Goal: Task Accomplishment & Management: Use online tool/utility

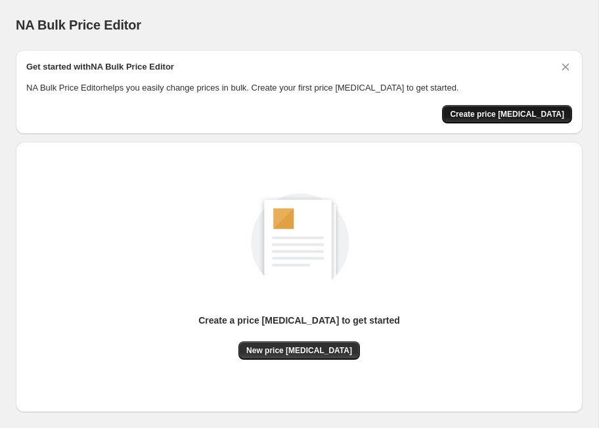
click at [538, 112] on span "Create price [MEDICAL_DATA]" at bounding box center [507, 114] width 114 height 11
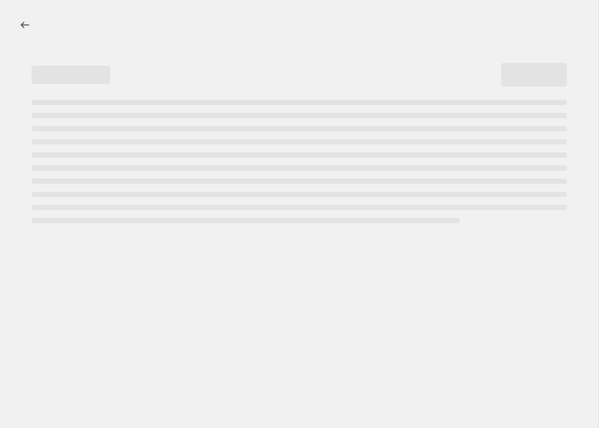
select select "percentage"
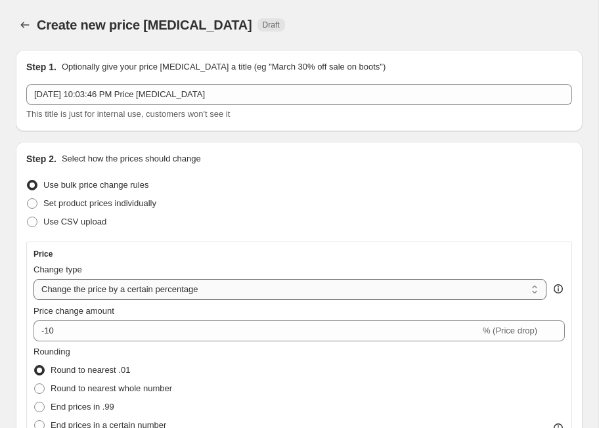
click at [70, 292] on select "Change the price to a certain amount Change the price by a certain amount Chang…" at bounding box center [289, 289] width 513 height 21
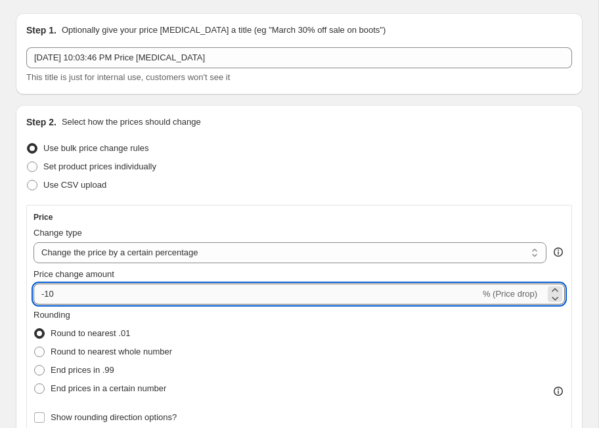
click at [403, 300] on input "-10" at bounding box center [256, 294] width 447 height 21
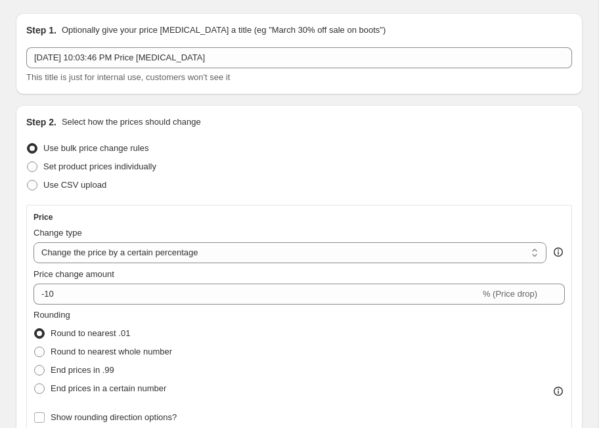
click at [266, 238] on div "Change type" at bounding box center [289, 233] width 513 height 13
click at [267, 246] on select "Change the price to a certain amount Change the price by a certain amount Chang…" at bounding box center [289, 252] width 513 height 21
click at [506, 296] on span "% (Price drop)" at bounding box center [510, 294] width 55 height 10
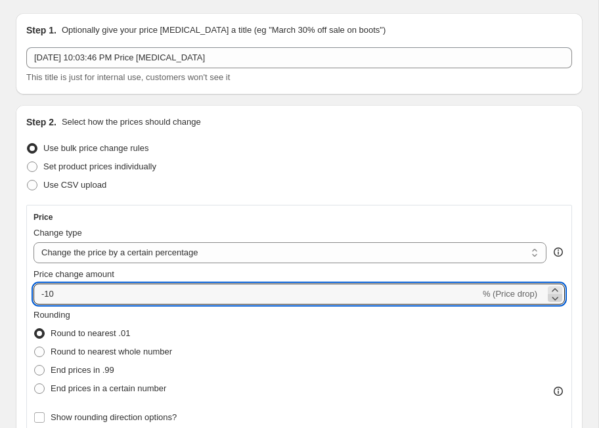
click at [554, 292] on icon at bounding box center [554, 298] width 13 height 13
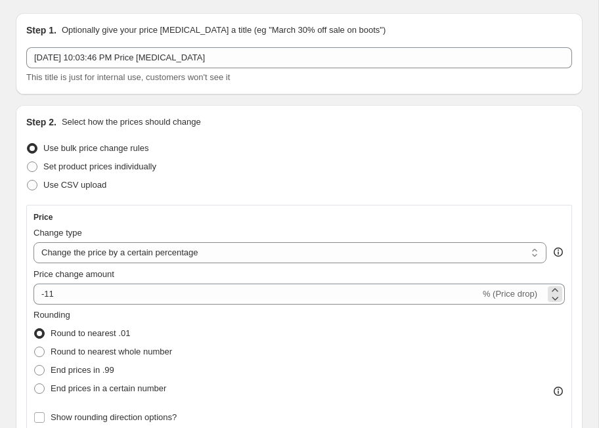
click at [519, 293] on span "% (Price drop)" at bounding box center [510, 294] width 55 height 10
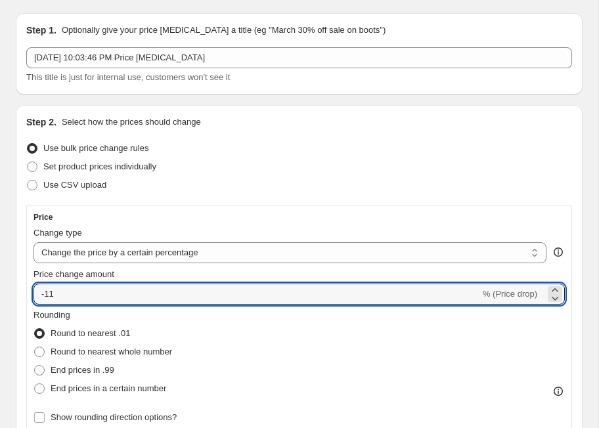
drag, startPoint x: 44, startPoint y: 289, endPoint x: 24, endPoint y: 289, distance: 19.7
click at [24, 289] on div "Step 2. Select how the prices should change Use bulk price change rules Set pro…" at bounding box center [299, 403] width 567 height 596
click at [64, 297] on input "-11" at bounding box center [256, 294] width 447 height 21
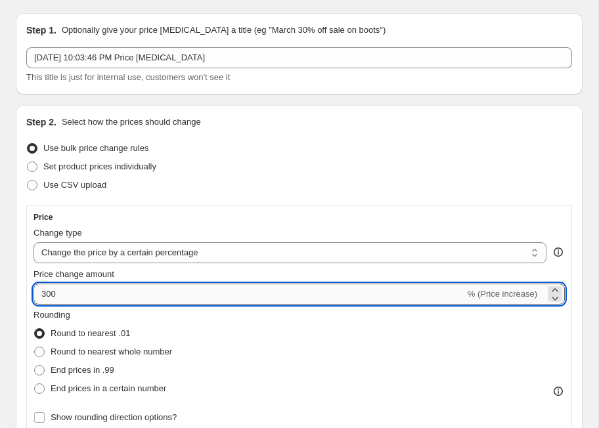
click at [40, 294] on input "300" at bounding box center [248, 294] width 431 height 21
type input "272"
click at [53, 288] on input "272" at bounding box center [248, 294] width 431 height 21
click at [209, 350] on div "Rounding Round to nearest .01 Round to nearest whole number End prices in .99 E…" at bounding box center [298, 353] width 531 height 89
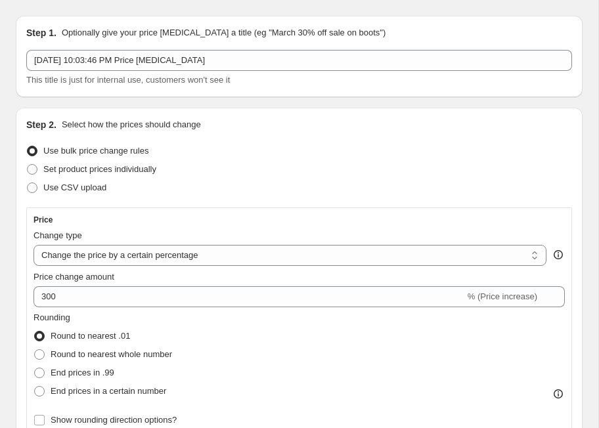
scroll to position [43, 0]
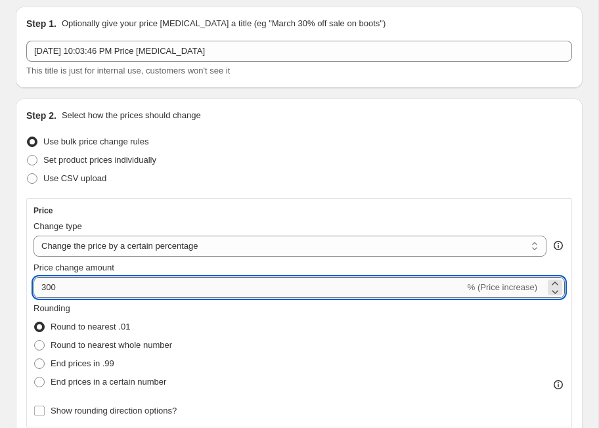
click at [54, 288] on input "300" at bounding box center [248, 287] width 431 height 21
type input "200"
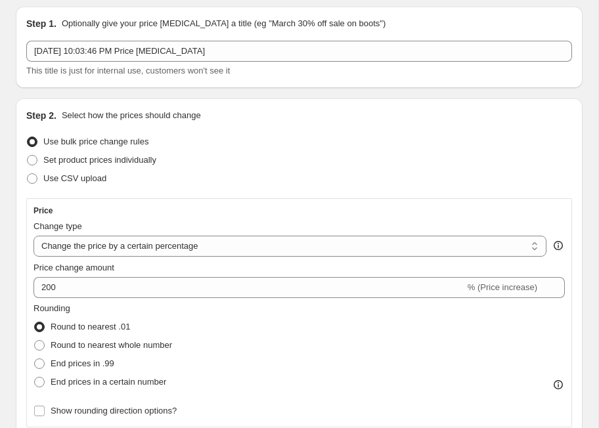
click at [18, 295] on div "Step 2. Select how the prices should change Use bulk price change rules Set pro…" at bounding box center [299, 397] width 567 height 596
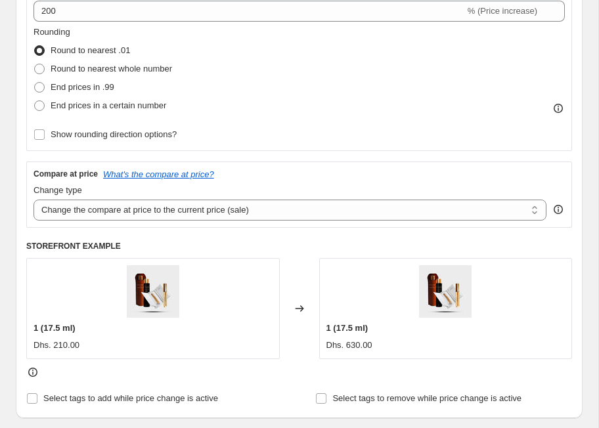
scroll to position [316, 0]
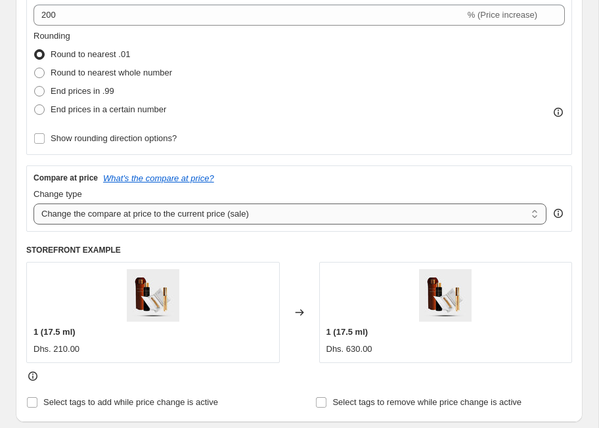
click at [263, 215] on select "Change the compare at price to the current price (sale) Change the compare at p…" at bounding box center [289, 214] width 513 height 21
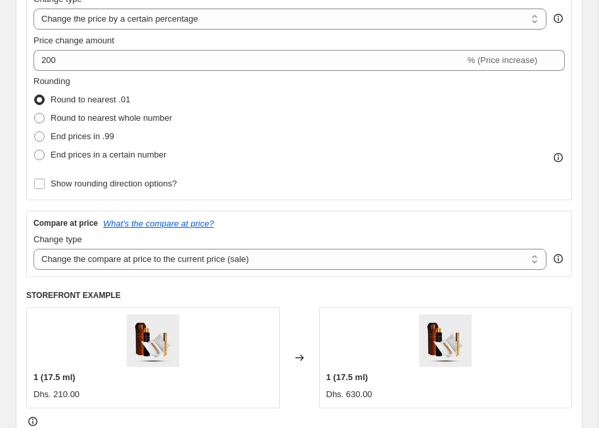
scroll to position [268, 0]
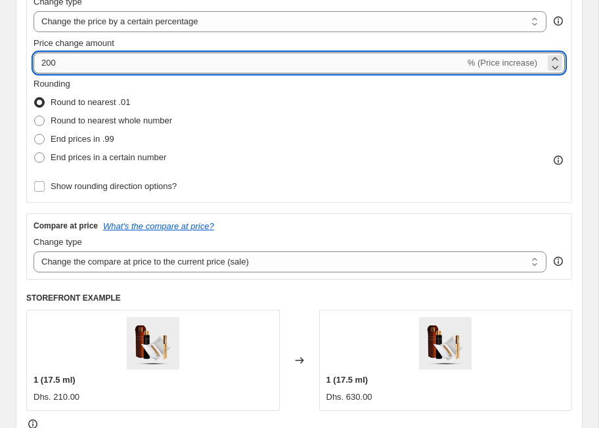
click at [49, 62] on input "200" at bounding box center [248, 63] width 431 height 21
click at [56, 66] on input "200" at bounding box center [248, 63] width 431 height 21
drag, startPoint x: 56, startPoint y: 63, endPoint x: 45, endPoint y: 64, distance: 11.2
click at [45, 64] on input "200" at bounding box center [248, 63] width 431 height 21
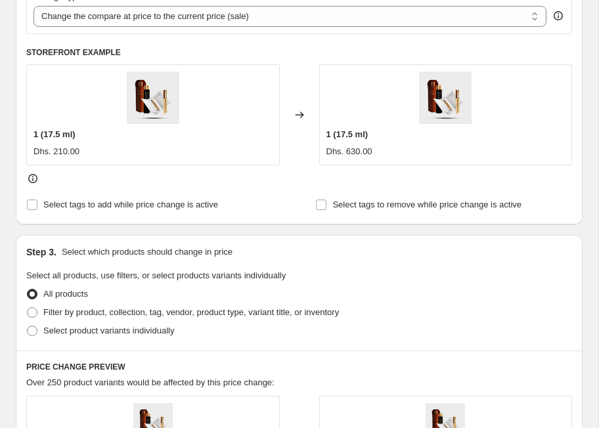
scroll to position [516, 0]
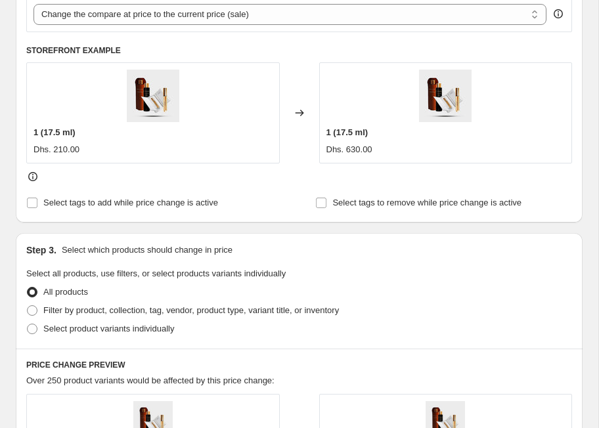
click at [56, 148] on div "Dhs. 210.00" at bounding box center [56, 149] width 46 height 13
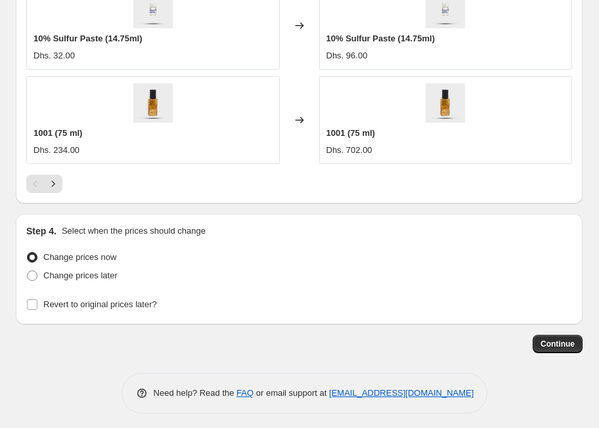
scroll to position [1218, 0]
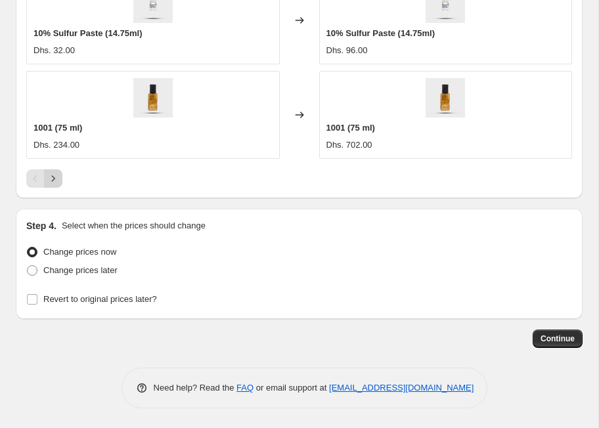
click at [60, 179] on button "Next" at bounding box center [53, 178] width 18 height 18
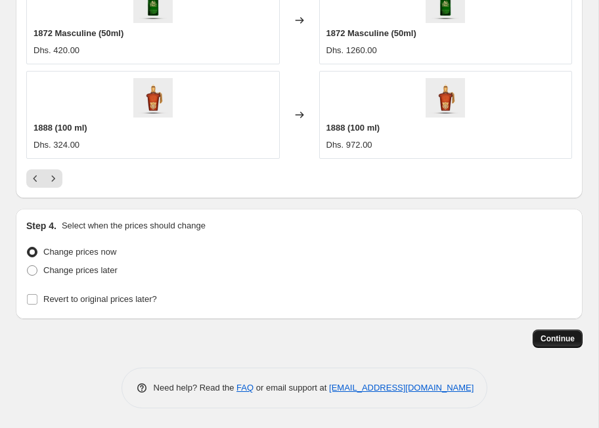
click at [549, 338] on span "Continue" at bounding box center [557, 339] width 34 height 11
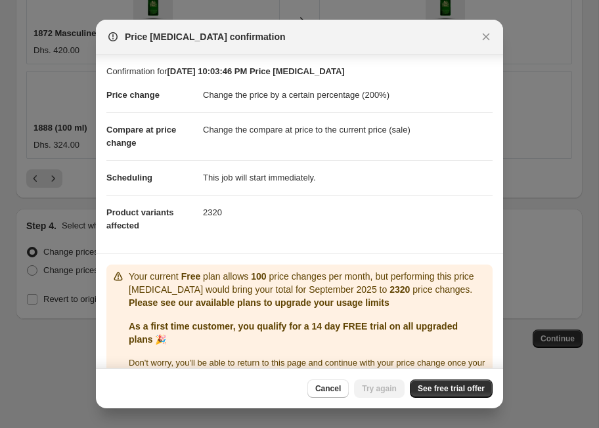
scroll to position [43, 0]
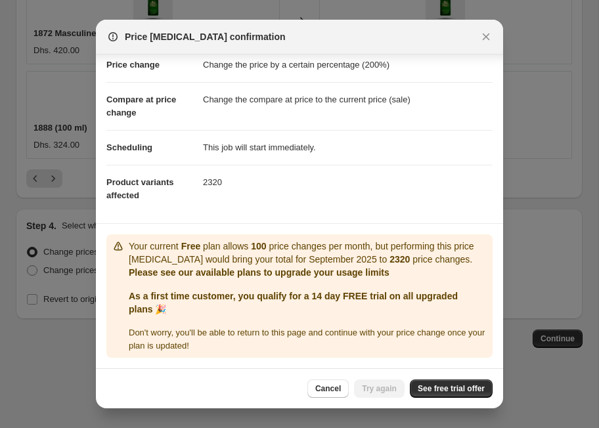
click at [196, 241] on b "Free" at bounding box center [191, 246] width 20 height 11
click at [266, 241] on b "100" at bounding box center [258, 246] width 15 height 11
click at [438, 393] on span "See free trial offer" at bounding box center [451, 389] width 67 height 11
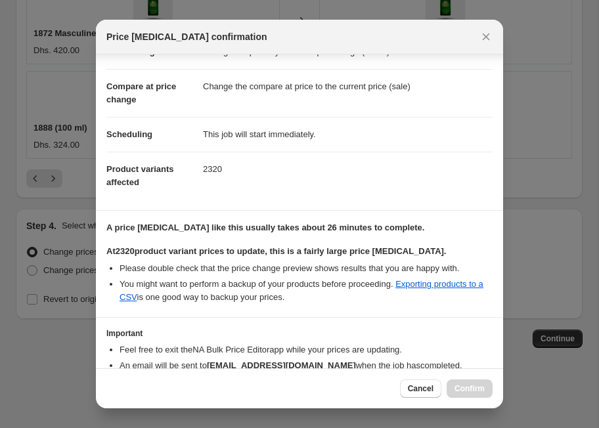
scroll to position [116, 0]
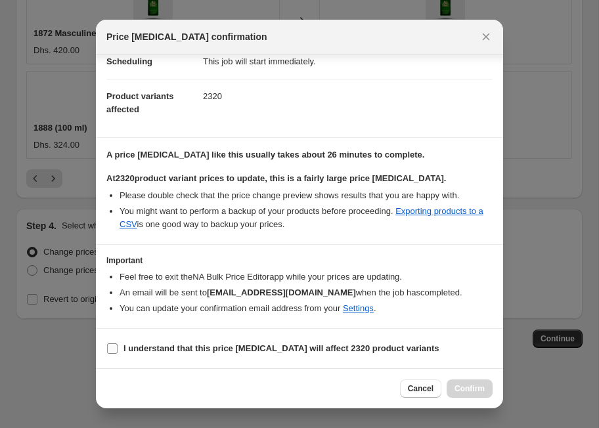
click at [219, 343] on b "I understand that this price change job will affect 2320 product variants" at bounding box center [281, 348] width 316 height 10
click at [118, 343] on input "I understand that this price change job will affect 2320 product variants" at bounding box center [112, 348] width 11 height 11
checkbox input "true"
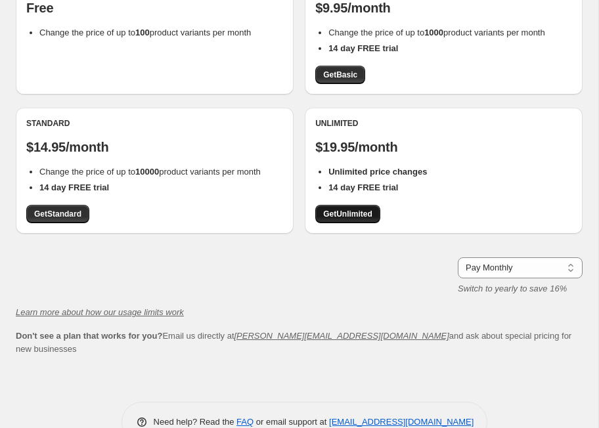
scroll to position [173, 0]
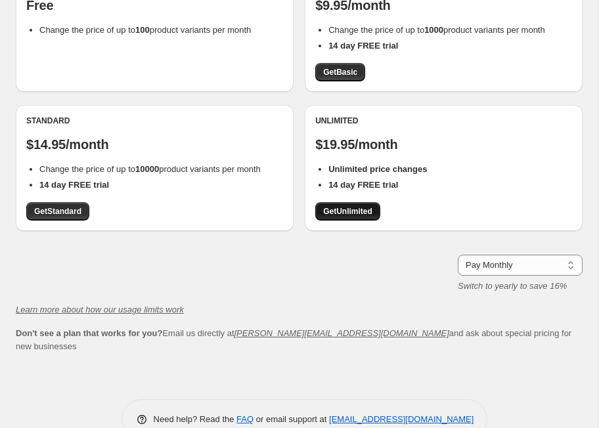
click at [355, 212] on span "Get Unlimited" at bounding box center [347, 211] width 49 height 11
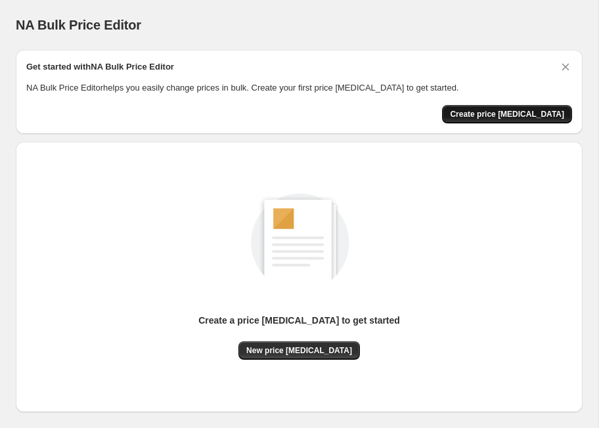
click at [510, 118] on span "Create price [MEDICAL_DATA]" at bounding box center [507, 114] width 114 height 11
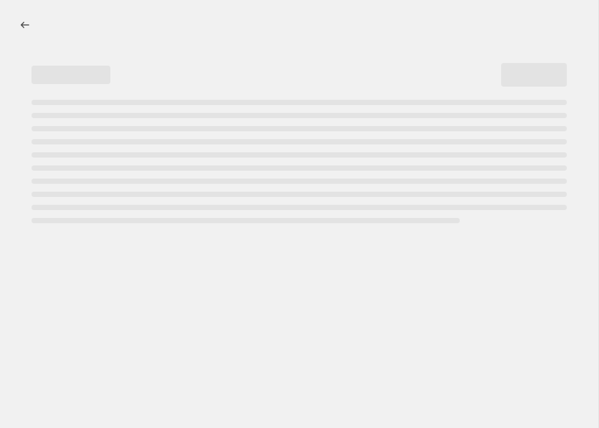
select select "percentage"
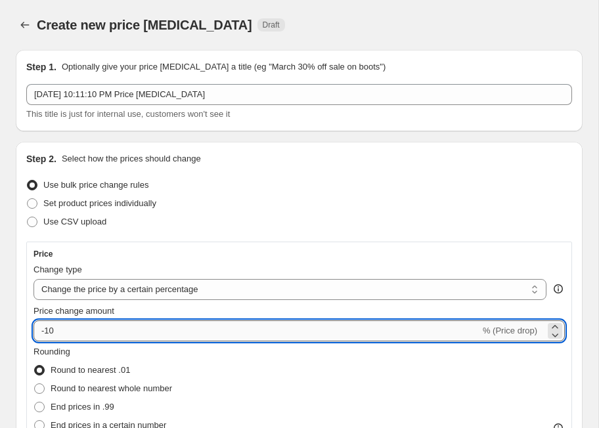
click at [231, 322] on input "-10" at bounding box center [256, 330] width 447 height 21
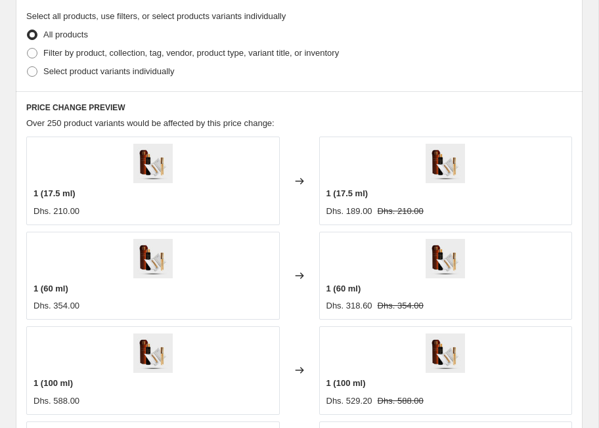
scroll to position [774, 0]
click at [273, 91] on div "PRICE CHANGE PREVIEW Over 250 product variants would be affected by this price …" at bounding box center [299, 367] width 567 height 552
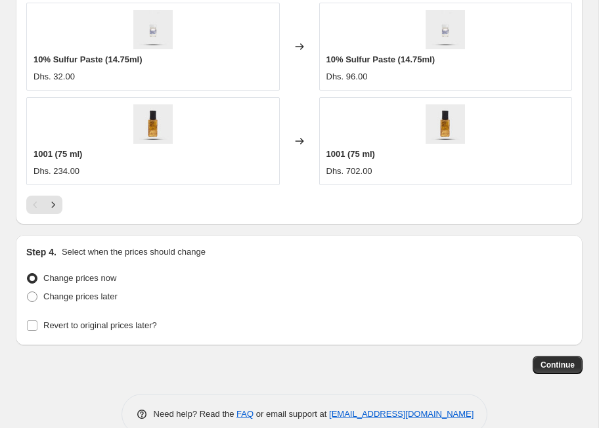
scroll to position [1218, 0]
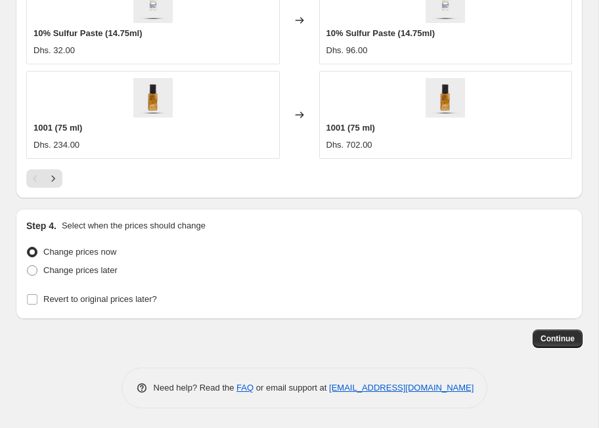
click at [336, 123] on span "1001 (75 ml)" at bounding box center [350, 128] width 49 height 10
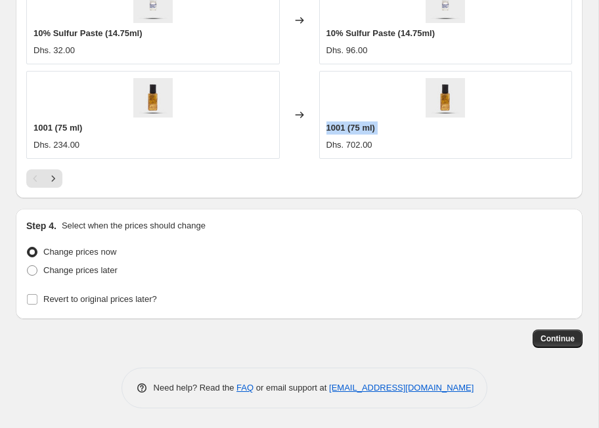
click at [336, 123] on span "1001 (75 ml)" at bounding box center [350, 128] width 49 height 10
click at [354, 148] on div "Dhs. 702.00" at bounding box center [349, 145] width 46 height 13
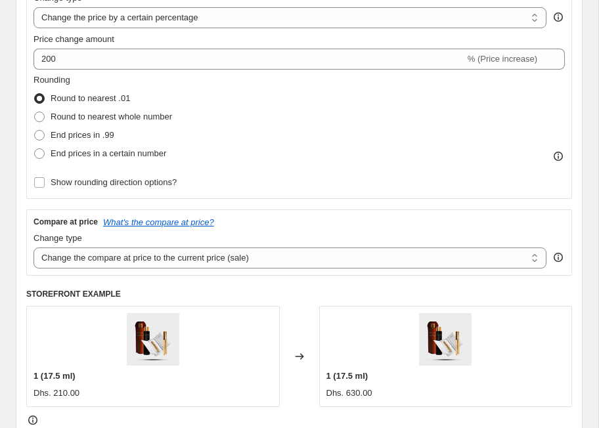
scroll to position [271, 0]
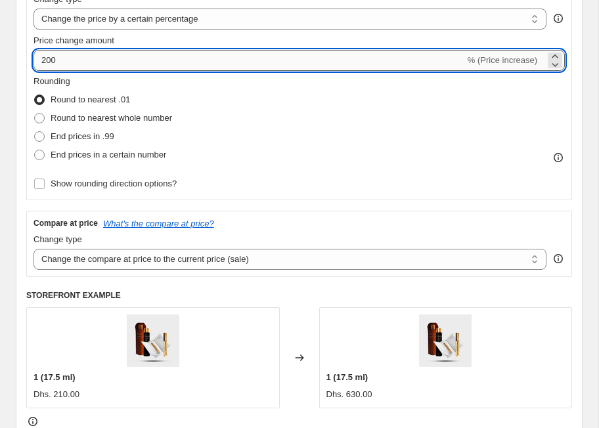
click at [55, 58] on input "200" at bounding box center [248, 60] width 431 height 21
click at [57, 58] on input "200" at bounding box center [248, 60] width 431 height 21
click at [19, 209] on div "Step 2. Select how the prices should change Use bulk price change rules Set pro…" at bounding box center [299, 169] width 567 height 596
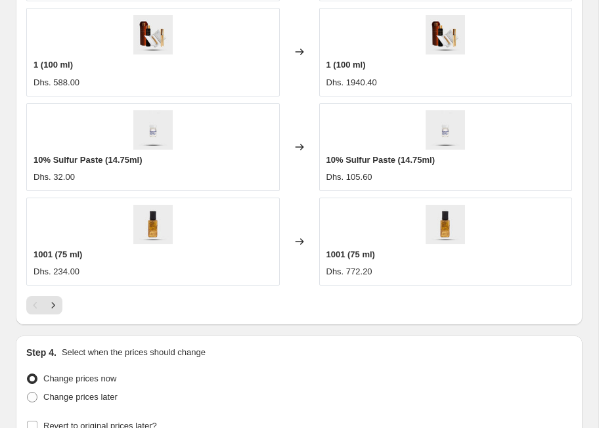
scroll to position [1095, 0]
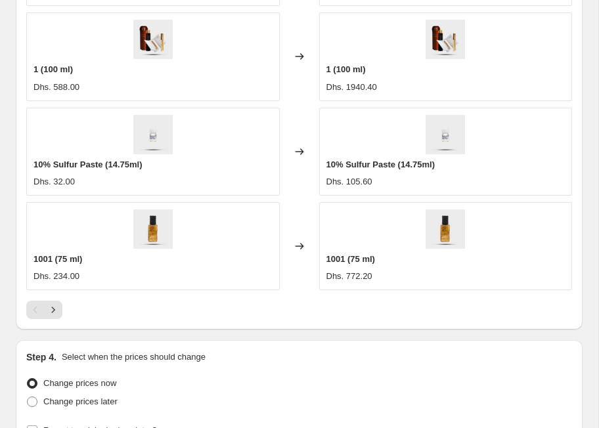
click at [282, 309] on div at bounding box center [299, 310] width 546 height 18
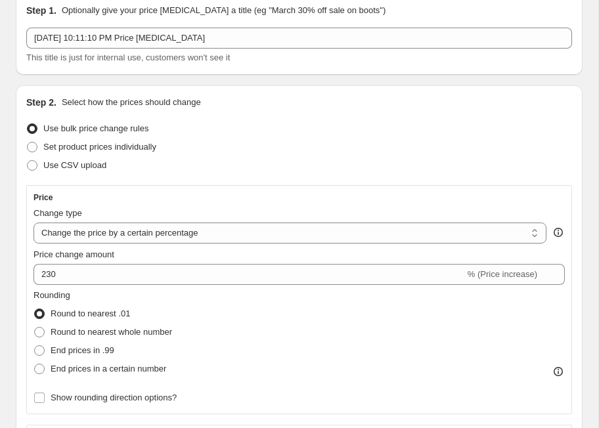
scroll to position [47, 0]
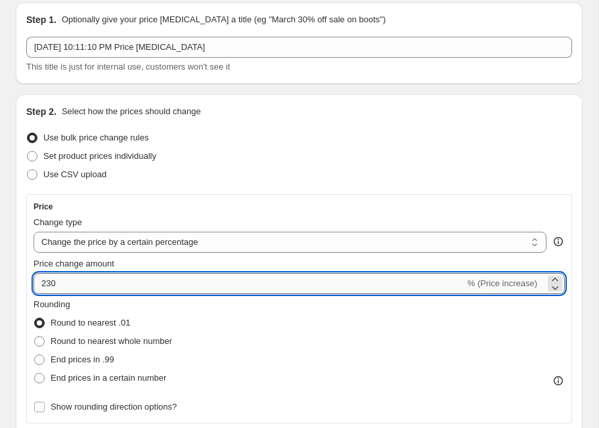
click at [112, 281] on input "230" at bounding box center [248, 283] width 431 height 21
click at [53, 286] on input "230" at bounding box center [248, 283] width 431 height 21
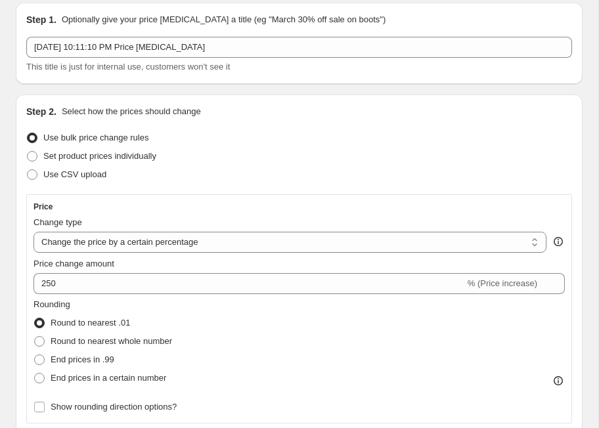
click at [18, 286] on div "Step 2. Select how the prices should change Use bulk price change rules Set pro…" at bounding box center [299, 393] width 567 height 596
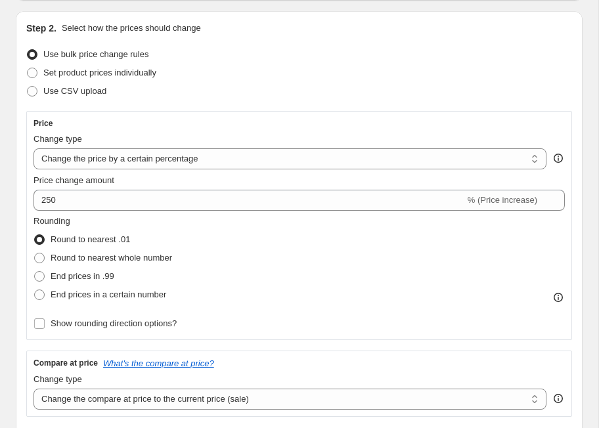
scroll to position [130, 0]
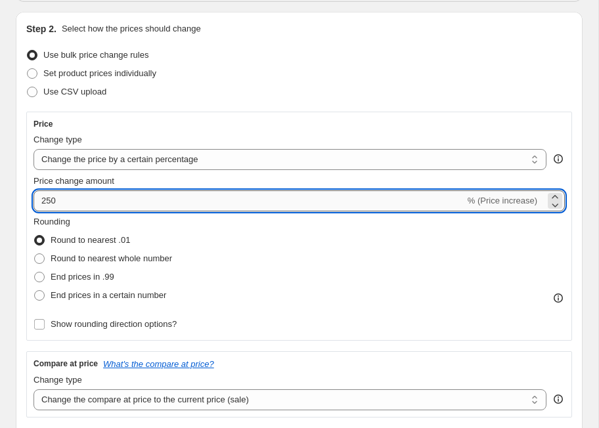
click at [53, 201] on input "250" at bounding box center [248, 200] width 431 height 21
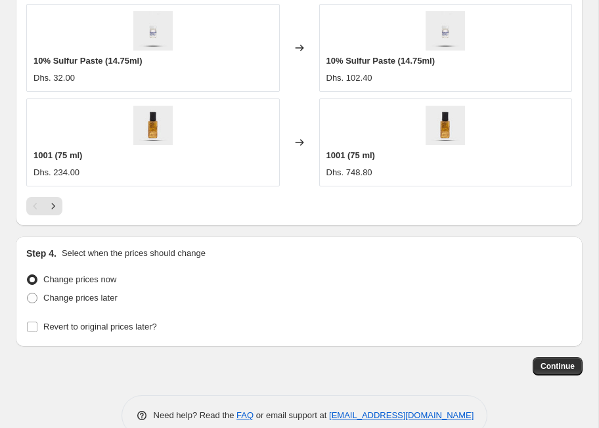
scroll to position [1181, 0]
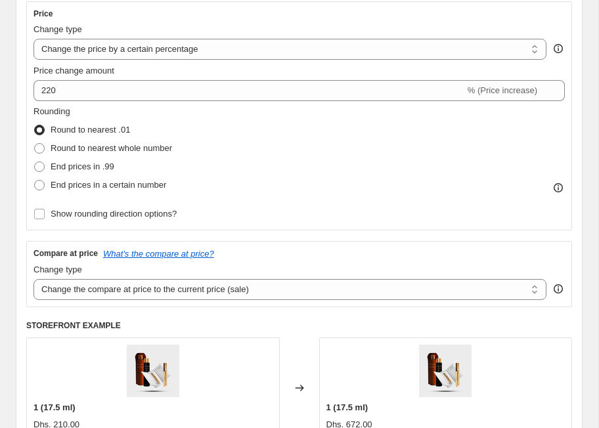
scroll to position [229, 0]
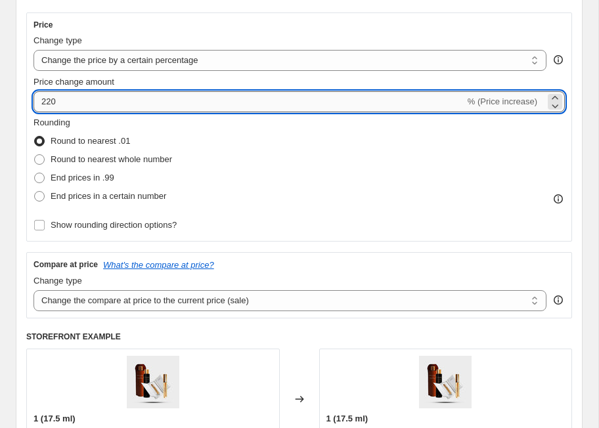
click at [53, 98] on input "220" at bounding box center [248, 101] width 431 height 21
type input "200"
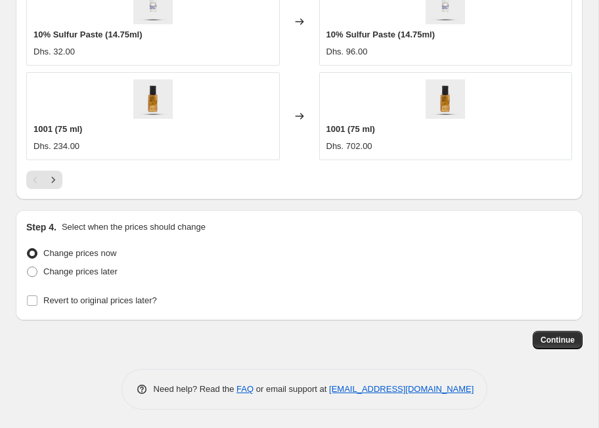
scroll to position [1214, 0]
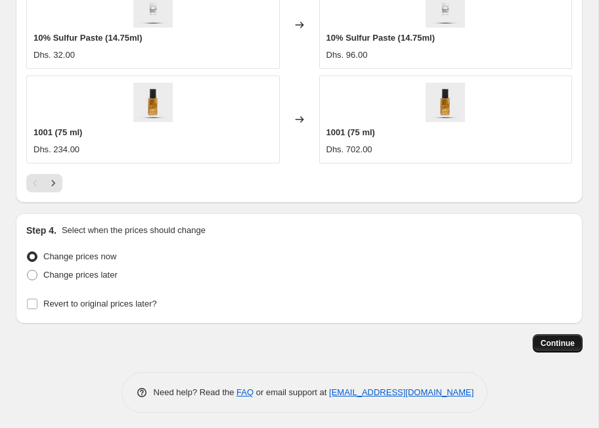
click at [567, 345] on span "Continue" at bounding box center [557, 343] width 34 height 11
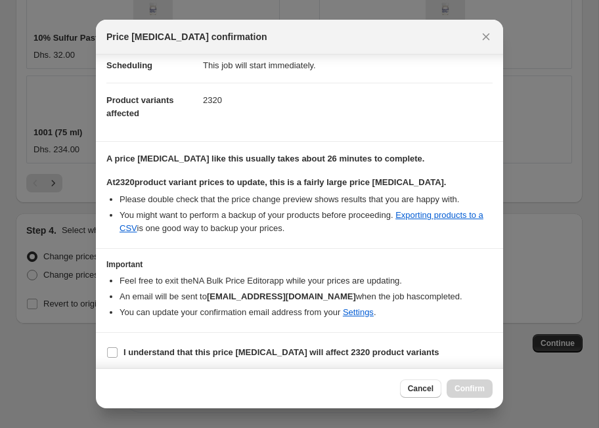
scroll to position [116, 0]
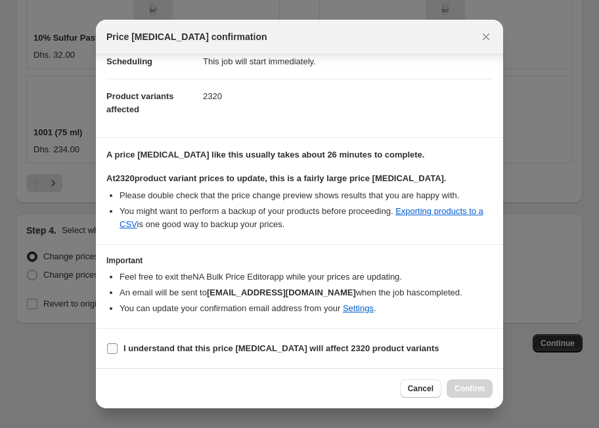
click at [147, 350] on b "I understand that this price change job will affect 2320 product variants" at bounding box center [281, 348] width 316 height 10
click at [118, 350] on input "I understand that this price change job will affect 2320 product variants" at bounding box center [112, 348] width 11 height 11
checkbox input "true"
click at [477, 384] on span "Confirm" at bounding box center [469, 389] width 30 height 11
